Goal: Task Accomplishment & Management: Manage account settings

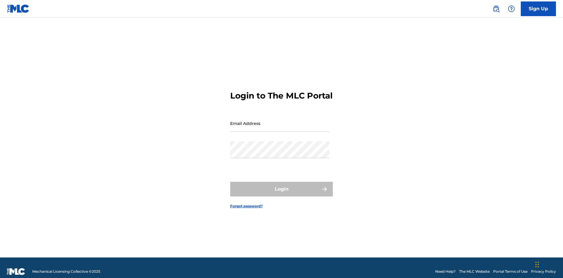
scroll to position [8, 0]
click at [280, 121] on input "Email Address" at bounding box center [279, 123] width 99 height 17
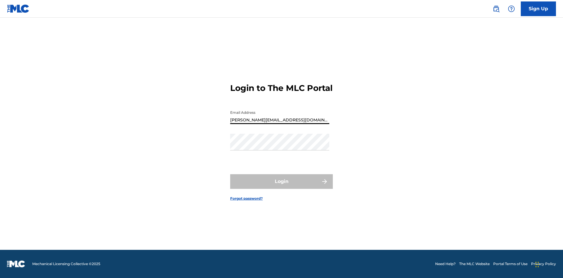
type input "[PERSON_NAME][EMAIL_ADDRESS][DOMAIN_NAME]"
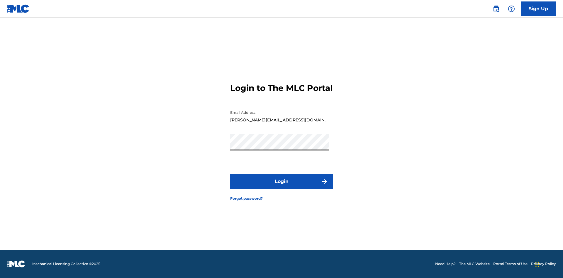
click at [282, 187] on button "Login" at bounding box center [281, 181] width 103 height 15
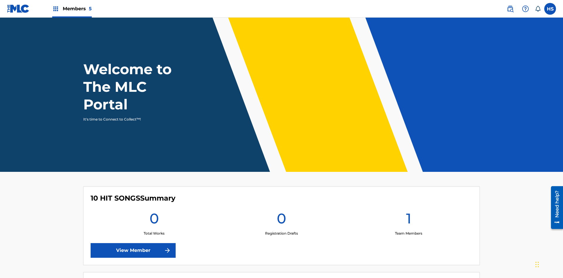
scroll to position [25, 0]
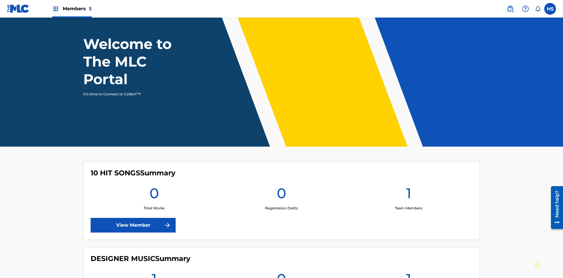
click at [72, 9] on span "Members 5" at bounding box center [77, 8] width 29 height 7
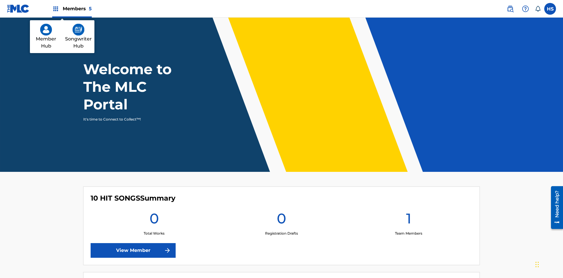
click at [78, 30] on img at bounding box center [78, 30] width 12 height 12
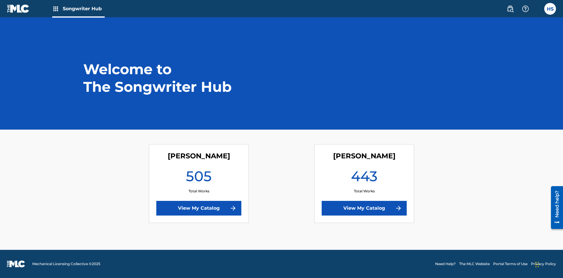
click at [364, 208] on link "View My Catalog" at bounding box center [364, 208] width 85 height 15
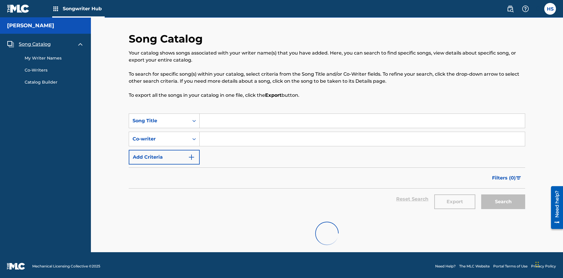
click at [35, 42] on span "Song Catalog" at bounding box center [35, 44] width 32 height 7
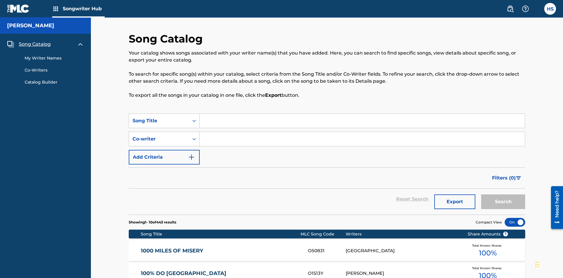
click at [54, 55] on link "My Writer Names" at bounding box center [54, 58] width 59 height 6
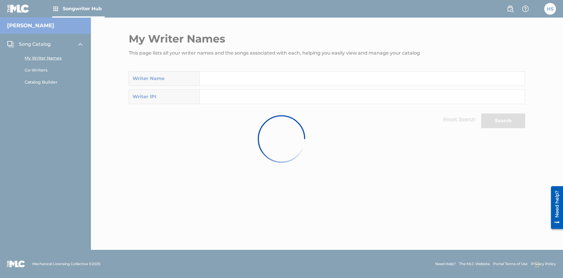
click at [362, 79] on input "Search Form" at bounding box center [362, 79] width 325 height 14
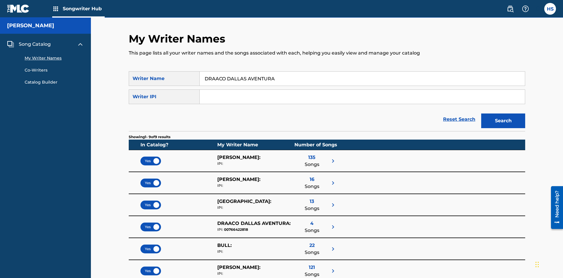
type input "DRAACO DALLAS AVENTURA"
click at [362, 90] on input "Search Form" at bounding box center [362, 97] width 325 height 14
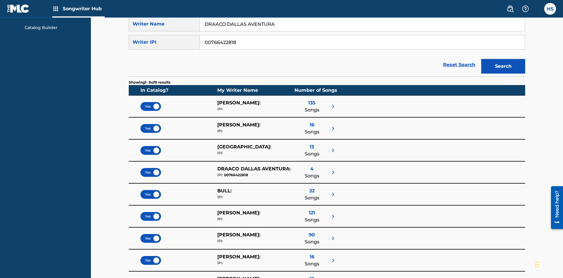
type input "00766422818"
click at [503, 59] on button "Search" at bounding box center [503, 66] width 44 height 15
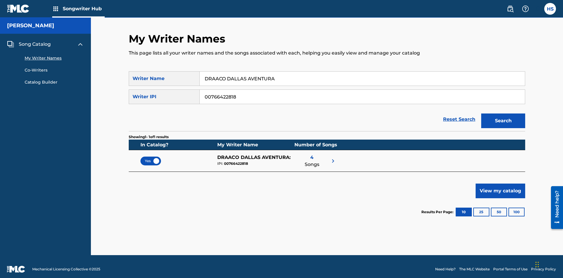
scroll to position [5, 0]
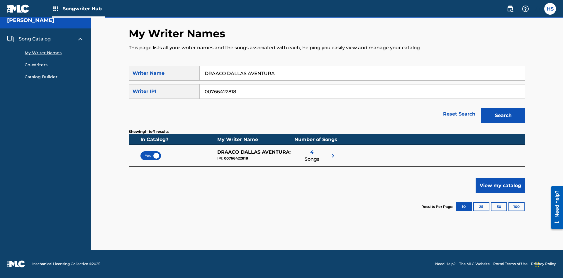
click at [362, 73] on input "DRAACO DALLAS AVENTURA" at bounding box center [362, 73] width 325 height 14
type input "DRAACO DALLAS AVENTURADRAACO DALLAS AVENTURA"
click at [362, 92] on input "00766422818" at bounding box center [362, 91] width 325 height 14
click at [503, 116] on button "Search" at bounding box center [503, 115] width 44 height 15
click at [362, 73] on input "DRAACO DALLAS AVENTURADRAACO DALLAS AVENTURA" at bounding box center [362, 73] width 325 height 14
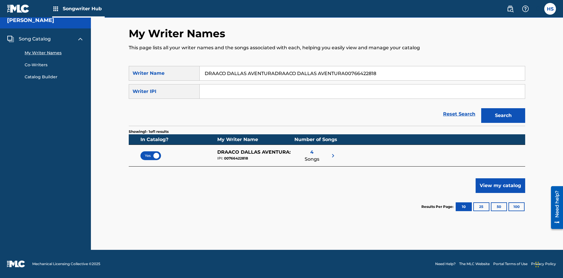
type input "DRAACO DALLAS AVENTURADRAACO DALLAS AVENTURA00766422818"
click at [362, 92] on input "Search Form" at bounding box center [362, 91] width 325 height 14
click at [503, 116] on button "Search" at bounding box center [503, 115] width 44 height 15
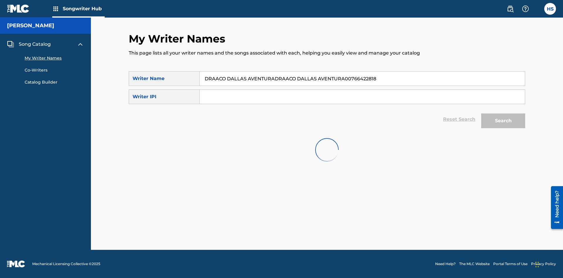
scroll to position [0, 0]
